Goal: Communication & Community: Answer question/provide support

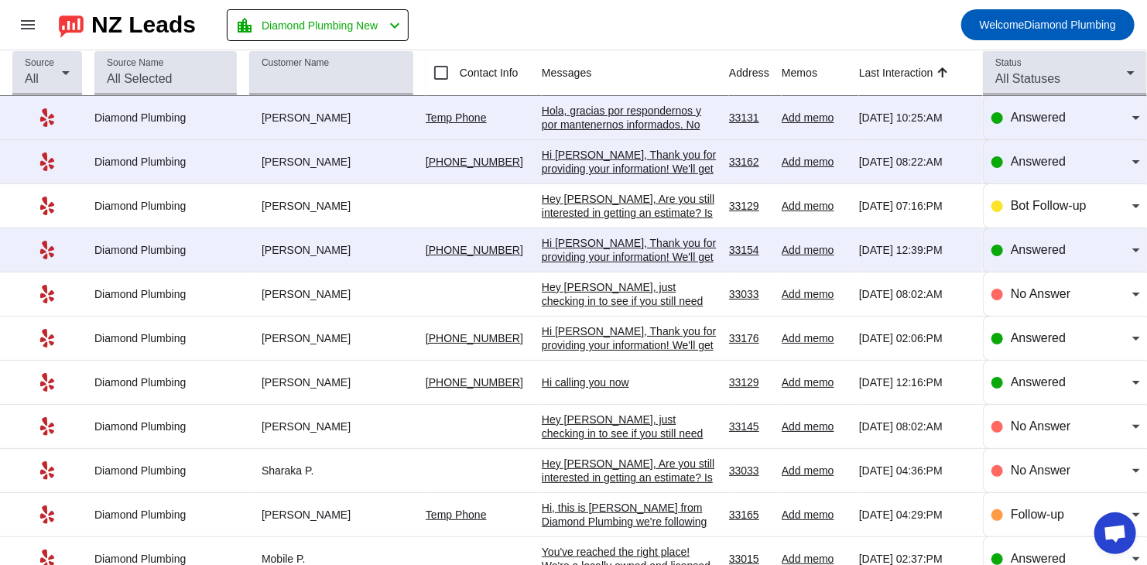
click at [588, 111] on div "Hola, gracias por respondernos y por mantenernos informados. No dude en comunic…" at bounding box center [629, 173] width 175 height 139
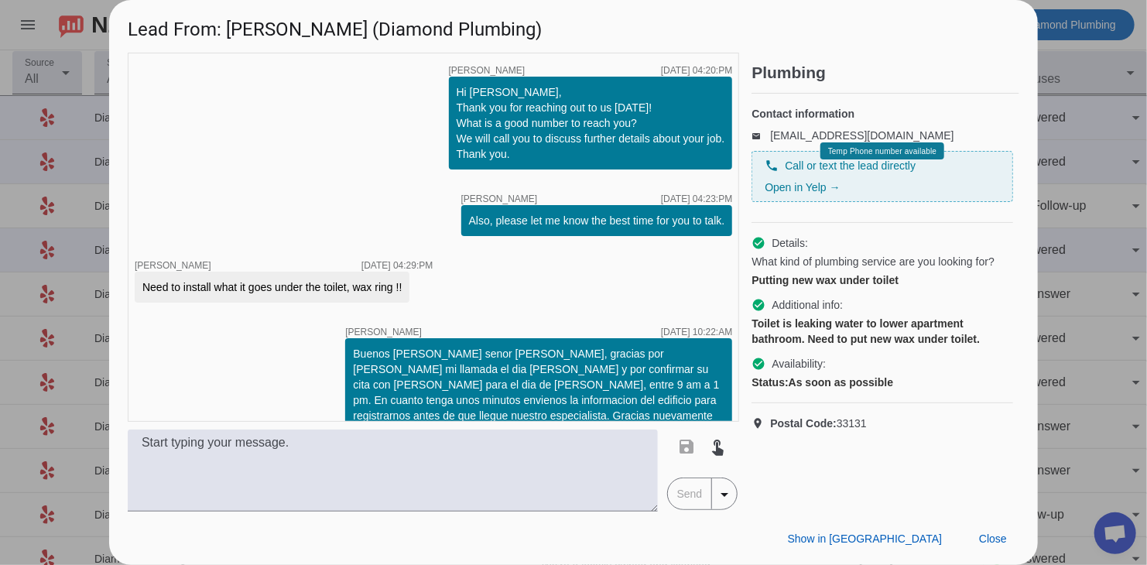
scroll to position [201, 0]
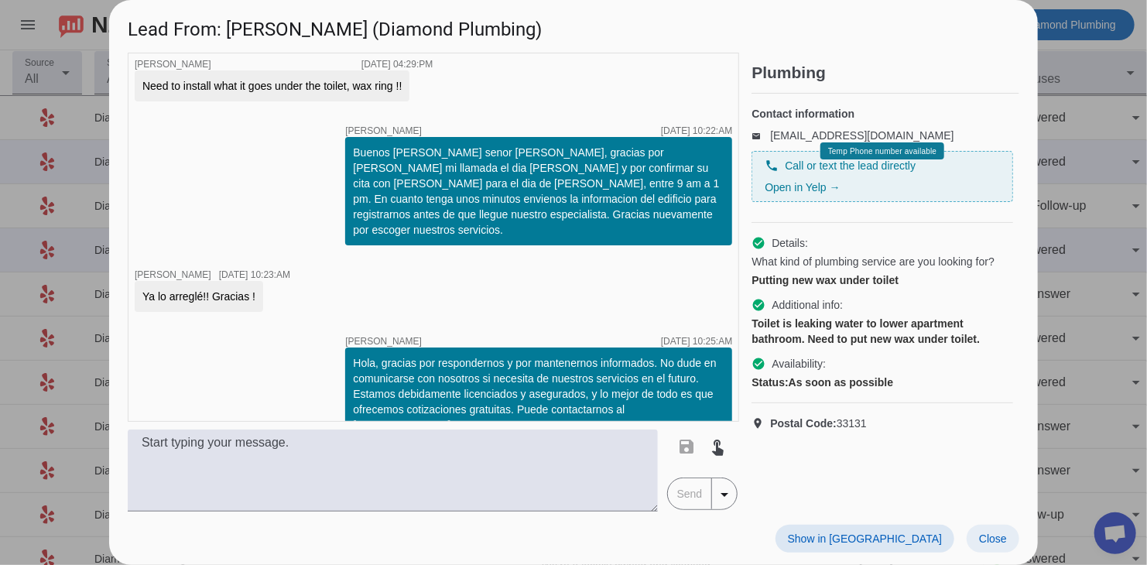
click at [979, 528] on span at bounding box center [993, 539] width 53 height 28
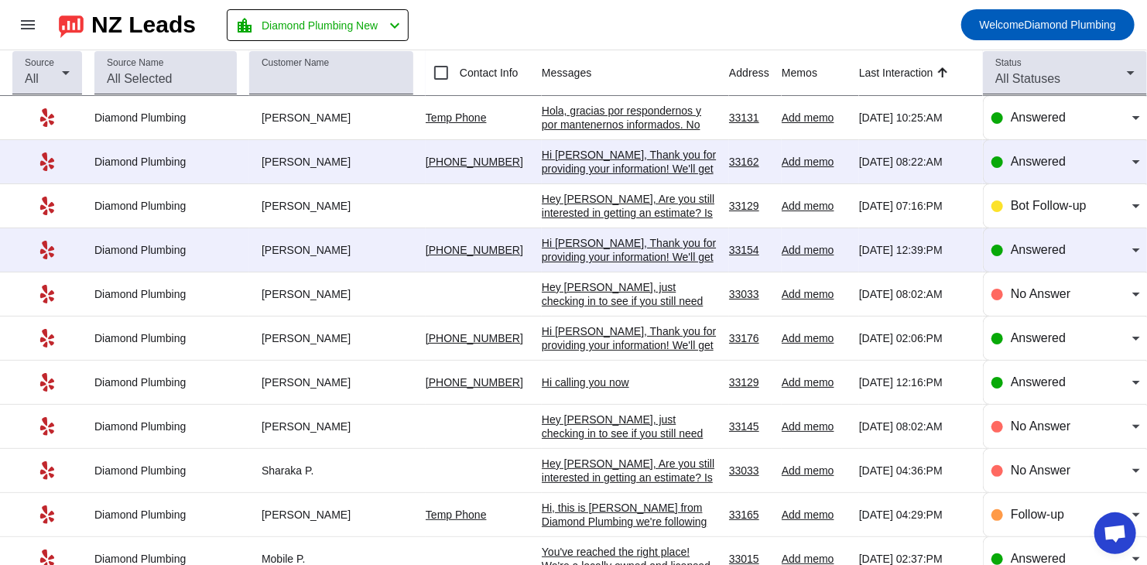
click at [584, 166] on div "Hi [PERSON_NAME], Thank you for providing your information! We'll get back to y…" at bounding box center [629, 176] width 175 height 56
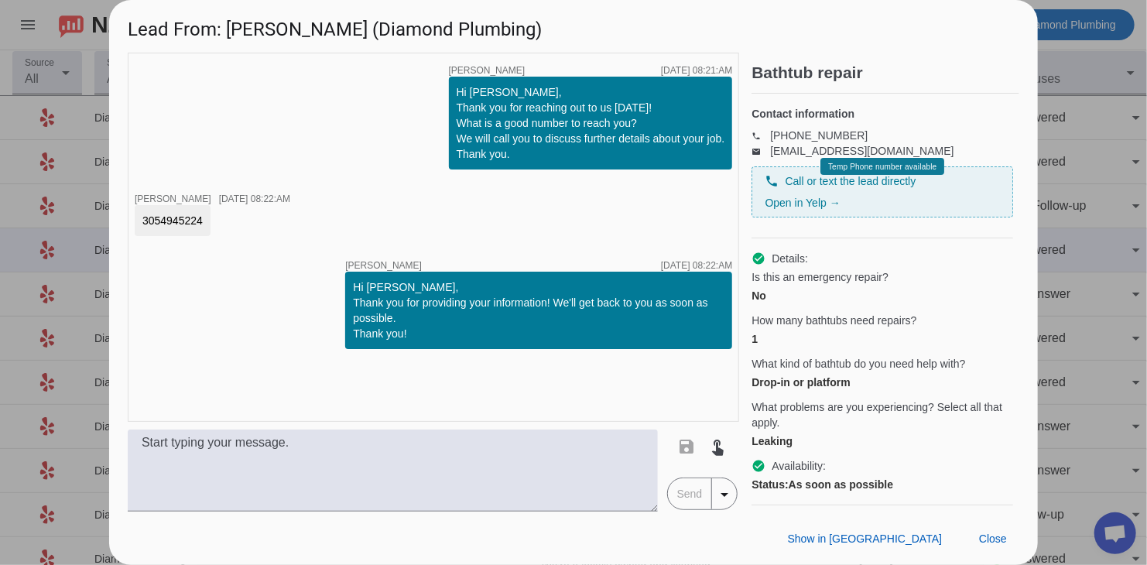
drag, startPoint x: 204, startPoint y: 222, endPoint x: 117, endPoint y: 223, distance: 86.7
click at [117, 223] on div "timer close [PERSON_NAME] [DATE] 08:21:AM Hi [PERSON_NAME], Thank you for reach…" at bounding box center [573, 282] width 929 height 459
copy div "3054945224"
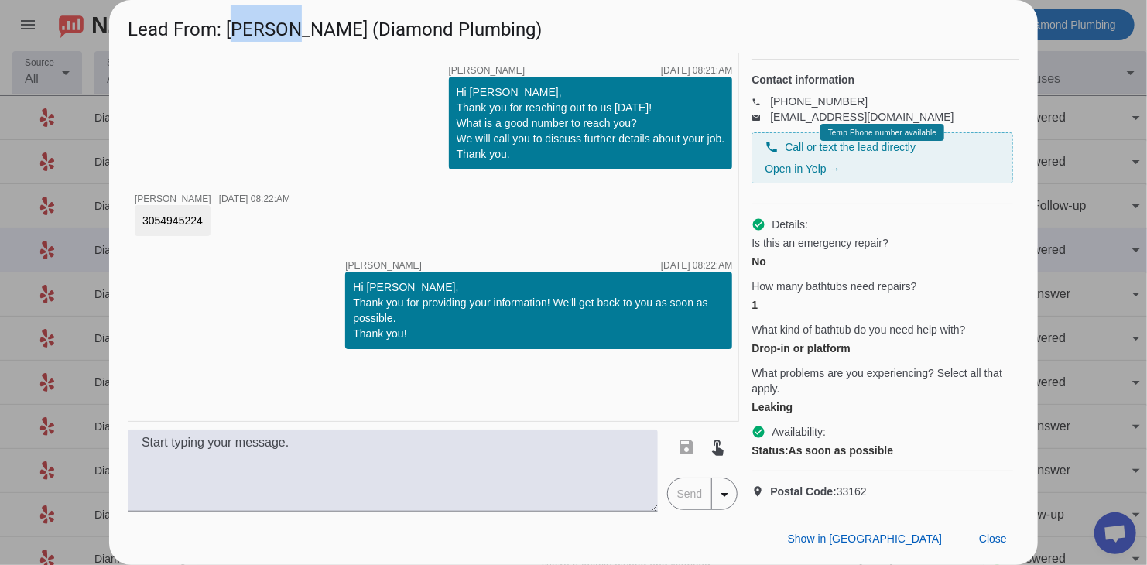
drag, startPoint x: 286, startPoint y: 30, endPoint x: 231, endPoint y: 30, distance: 54.2
click at [231, 30] on h1 "Lead From: [PERSON_NAME] (Diamond Plumbing)" at bounding box center [573, 26] width 929 height 52
copy h1 "[PERSON_NAME]"
click at [986, 539] on span "Close" at bounding box center [993, 538] width 28 height 12
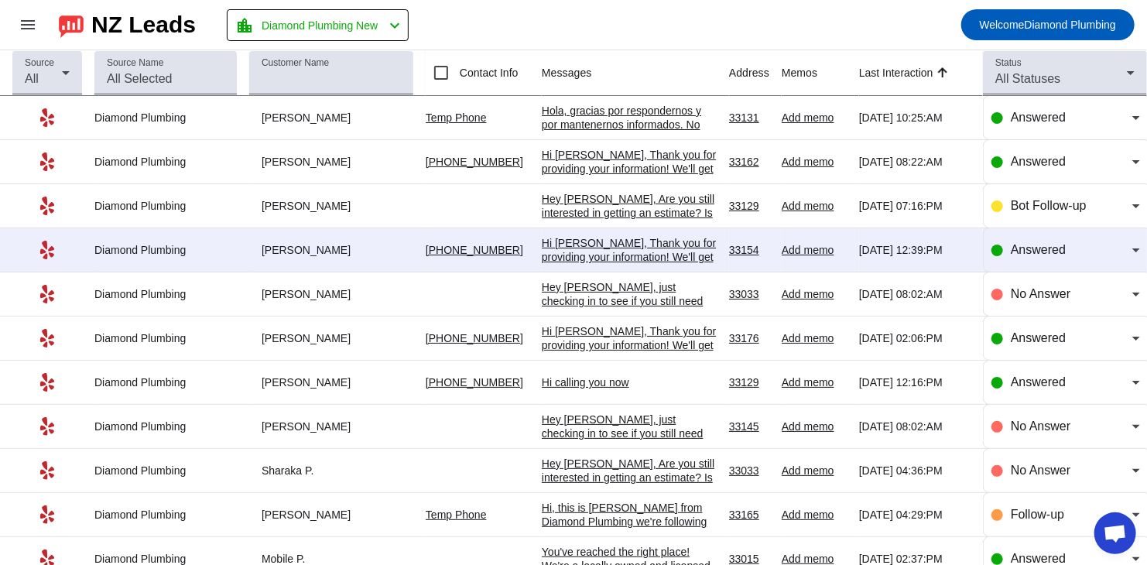
click at [589, 249] on div "Hi [PERSON_NAME], Thank you for providing your information! We'll get back to y…" at bounding box center [629, 264] width 175 height 56
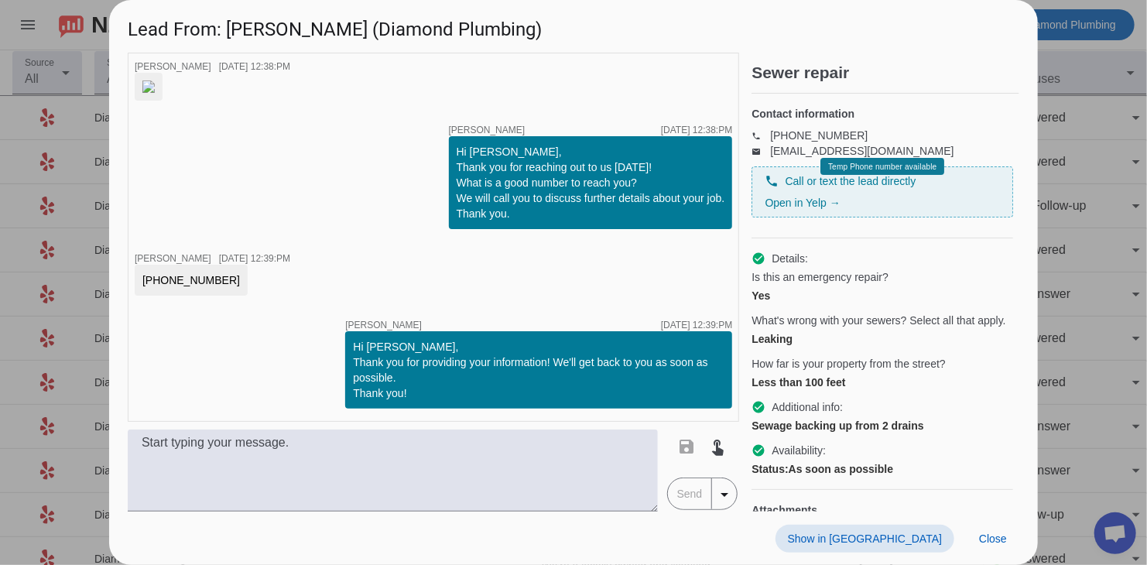
scroll to position [0, 0]
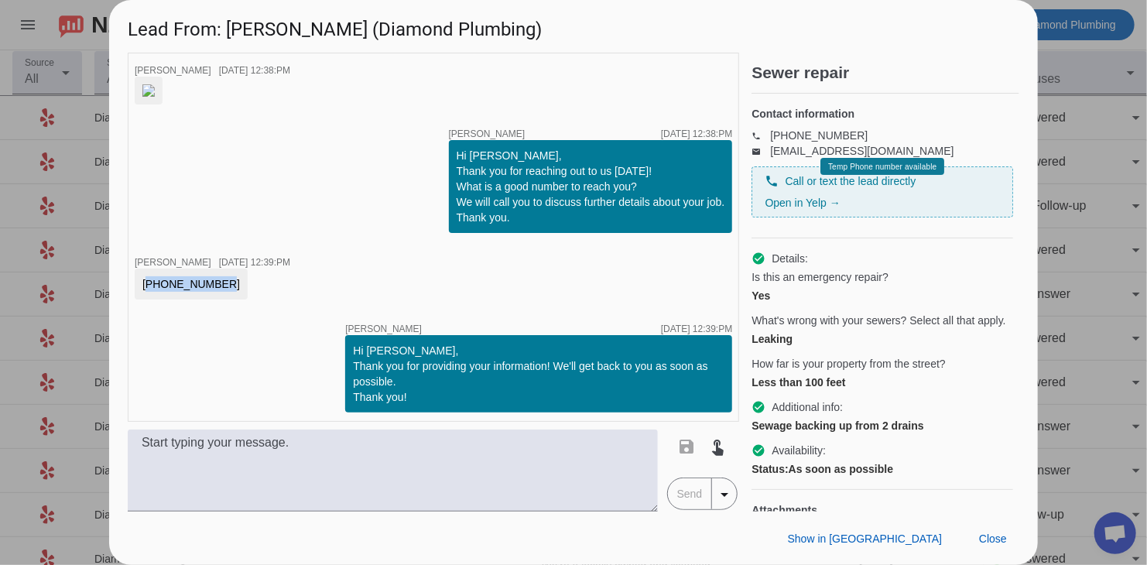
drag, startPoint x: 211, startPoint y: 395, endPoint x: 118, endPoint y: 399, distance: 92.9
click at [118, 399] on div "timer close [PERSON_NAME] [DATE] 12:38:PM timer close [PERSON_NAME] [DATE] 12:3…" at bounding box center [573, 282] width 929 height 459
copy div "[PHONE_NUMBER]"
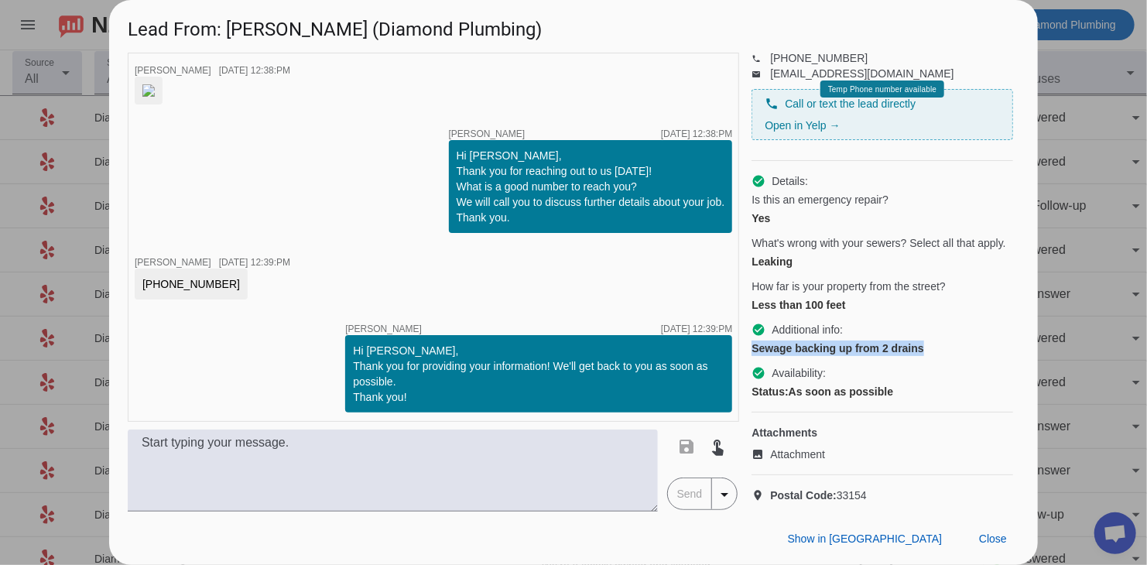
drag, startPoint x: 755, startPoint y: 380, endPoint x: 922, endPoint y: 378, distance: 167.2
click at [922, 356] on div "Sewage backing up from 2 drains" at bounding box center [882, 348] width 262 height 15
click at [875, 356] on div "Sewage backing up from 2 drains" at bounding box center [882, 348] width 262 height 15
click at [155, 97] on img at bounding box center [148, 90] width 12 height 12
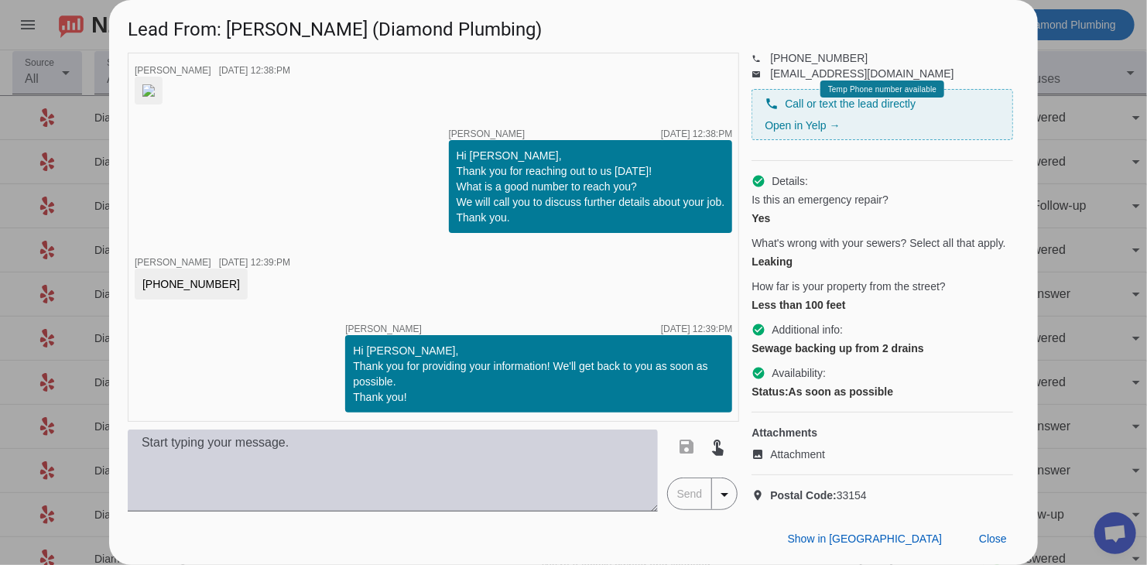
click at [350, 477] on textarea at bounding box center [393, 471] width 530 height 82
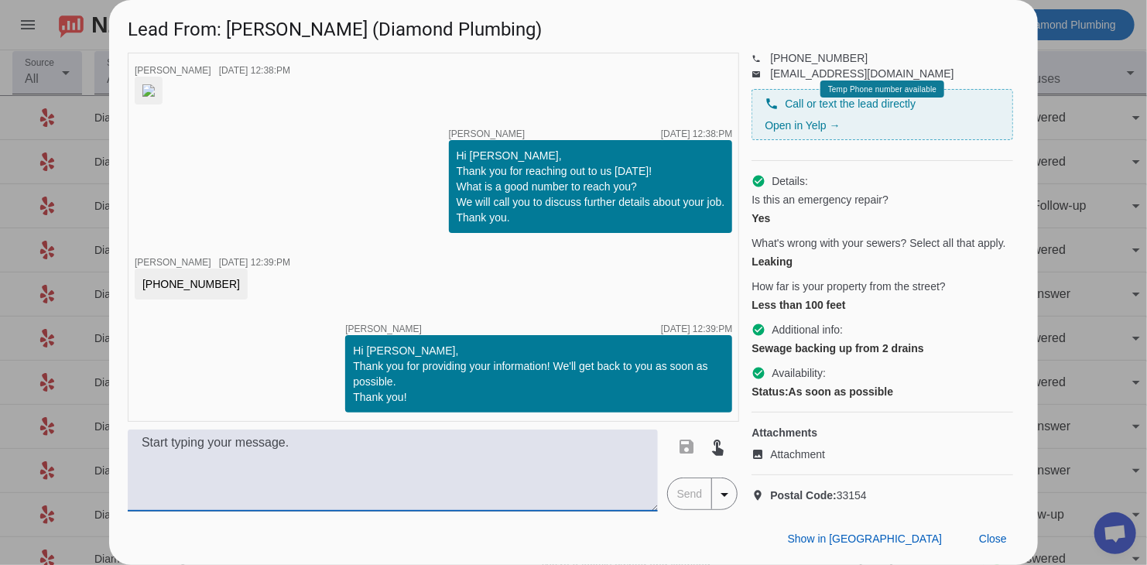
paste textarea "Hi, this is [PERSON_NAME] from Diamond Plumbing we’re following up on your rece…"
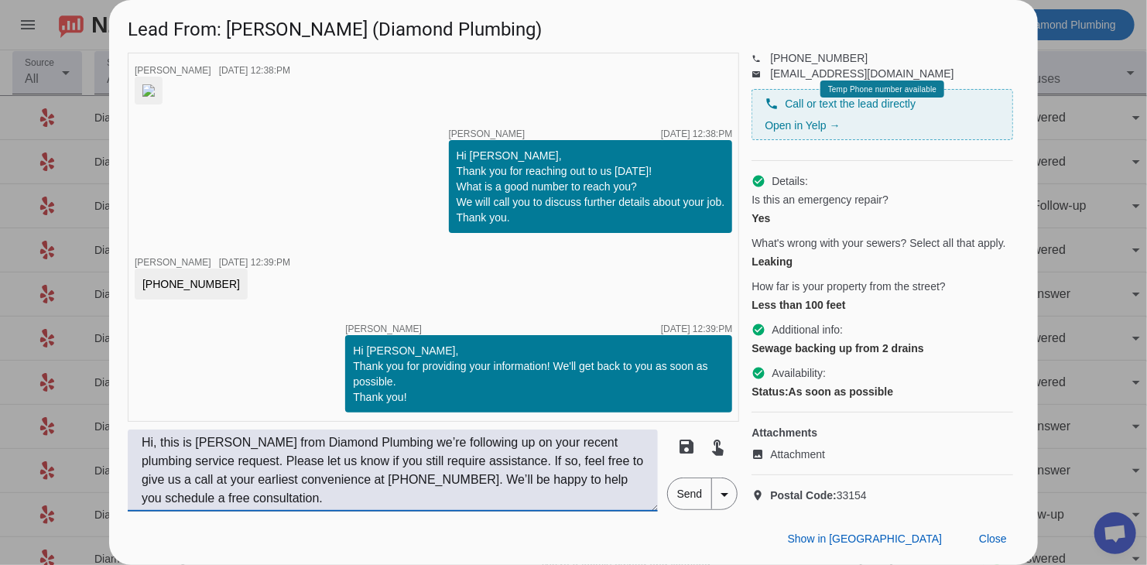
type textarea "Hi, this is [PERSON_NAME] from Diamond Plumbing we’re following up on your rece…"
click at [696, 491] on span "Send" at bounding box center [690, 493] width 44 height 31
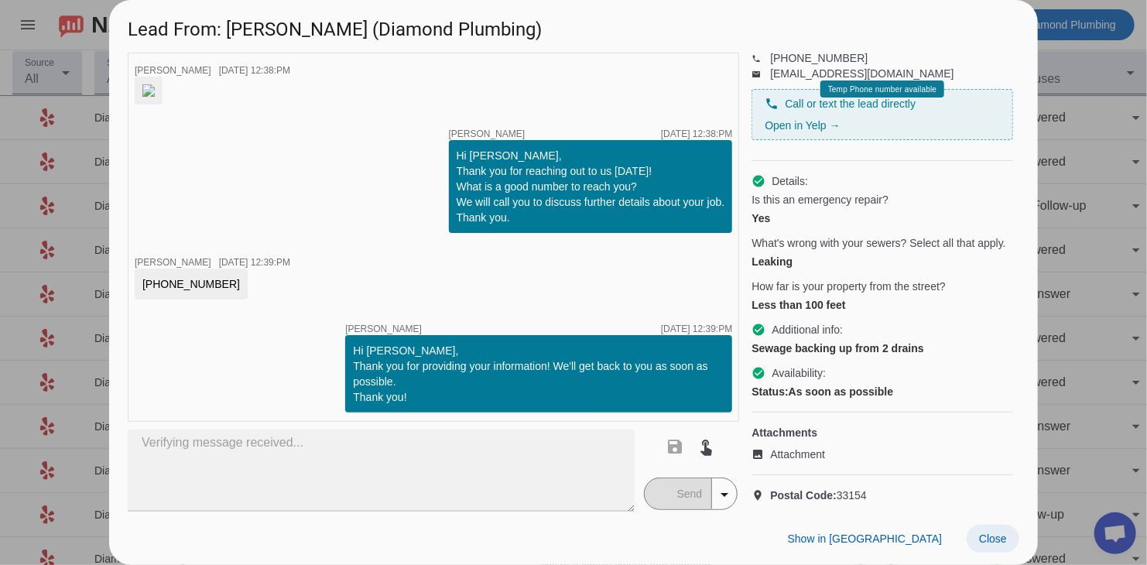
type textarea "Hi, this is [PERSON_NAME] from Diamond Plumbing we’re following up on your rece…"
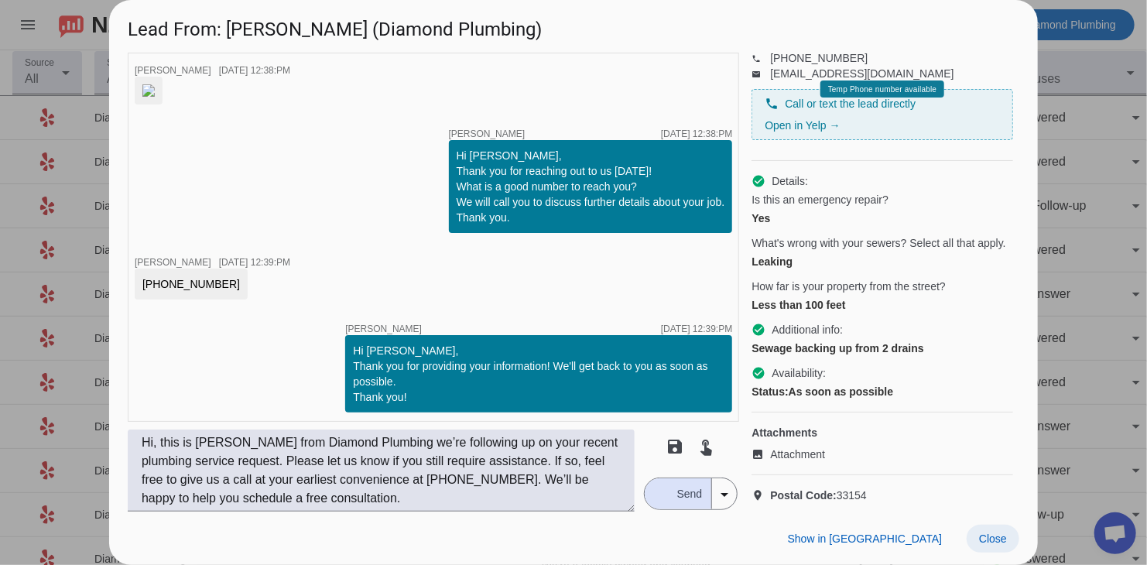
click at [989, 532] on span "Close" at bounding box center [993, 538] width 28 height 12
